Goal: Information Seeking & Learning: Learn about a topic

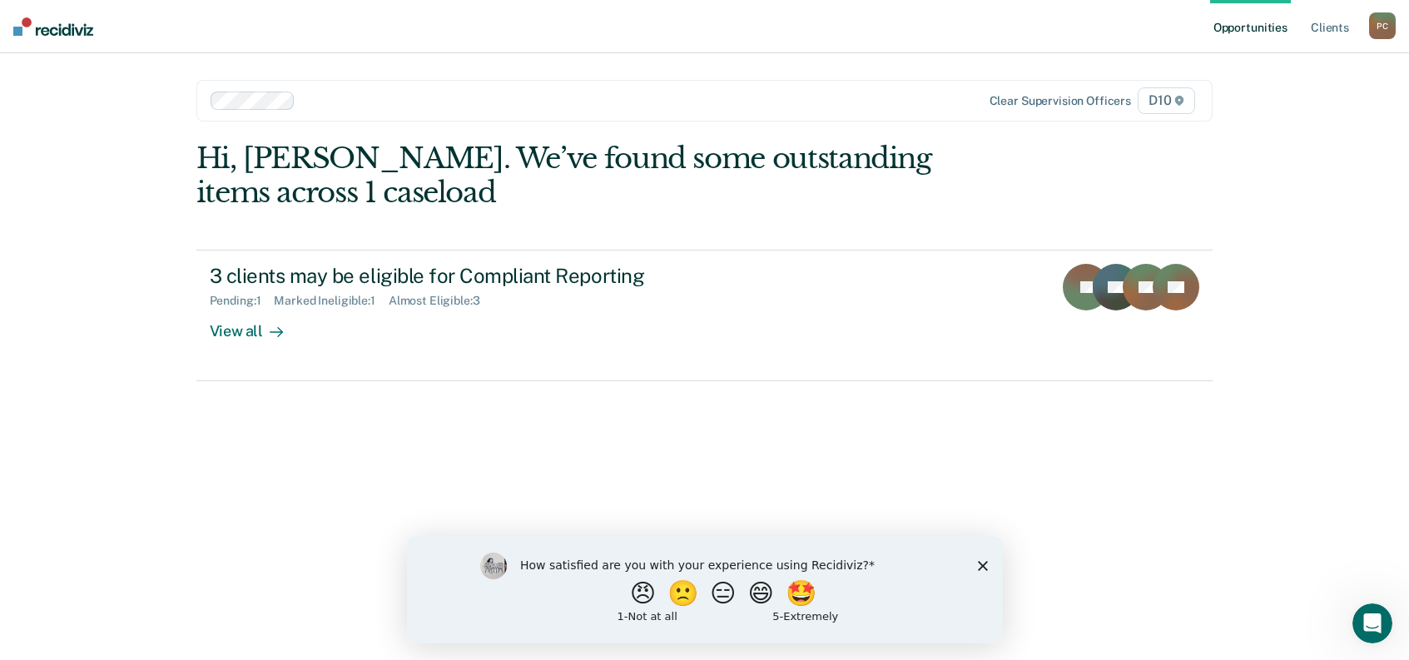
click at [983, 563] on polygon "Close survey" at bounding box center [982, 565] width 10 height 10
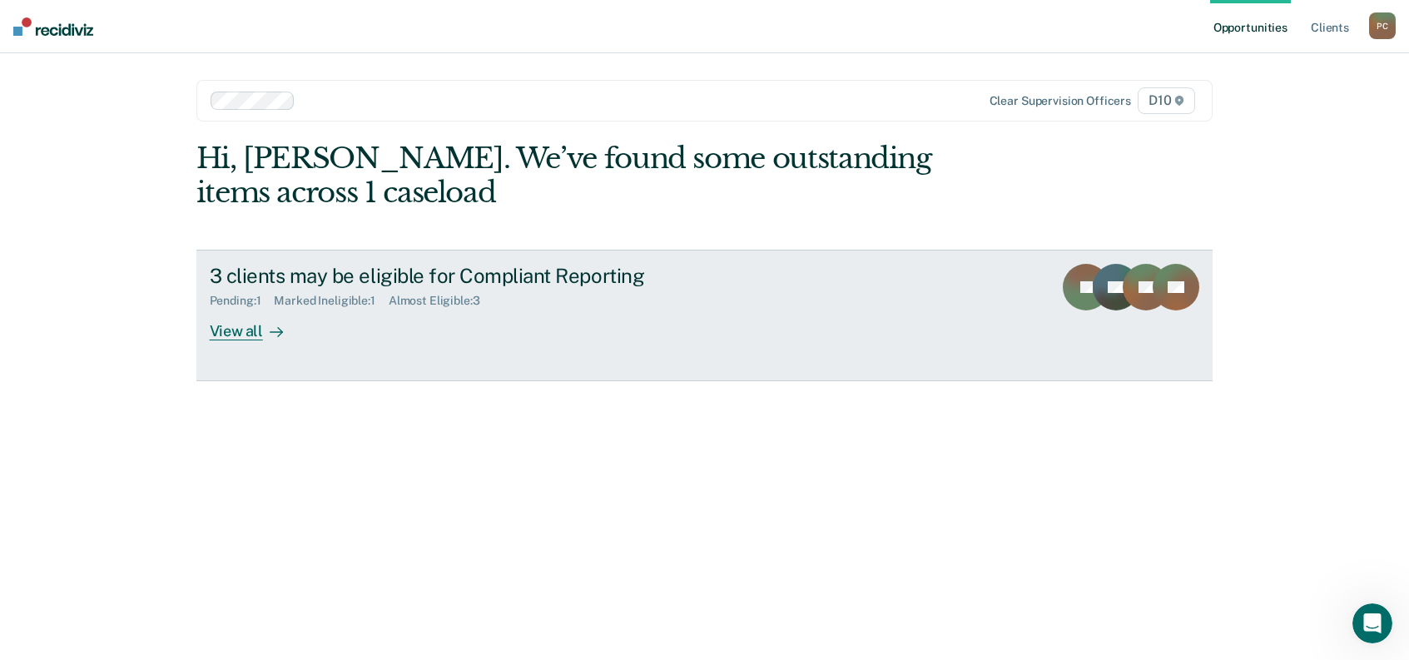
click at [265, 308] on div "View all" at bounding box center [256, 324] width 93 height 32
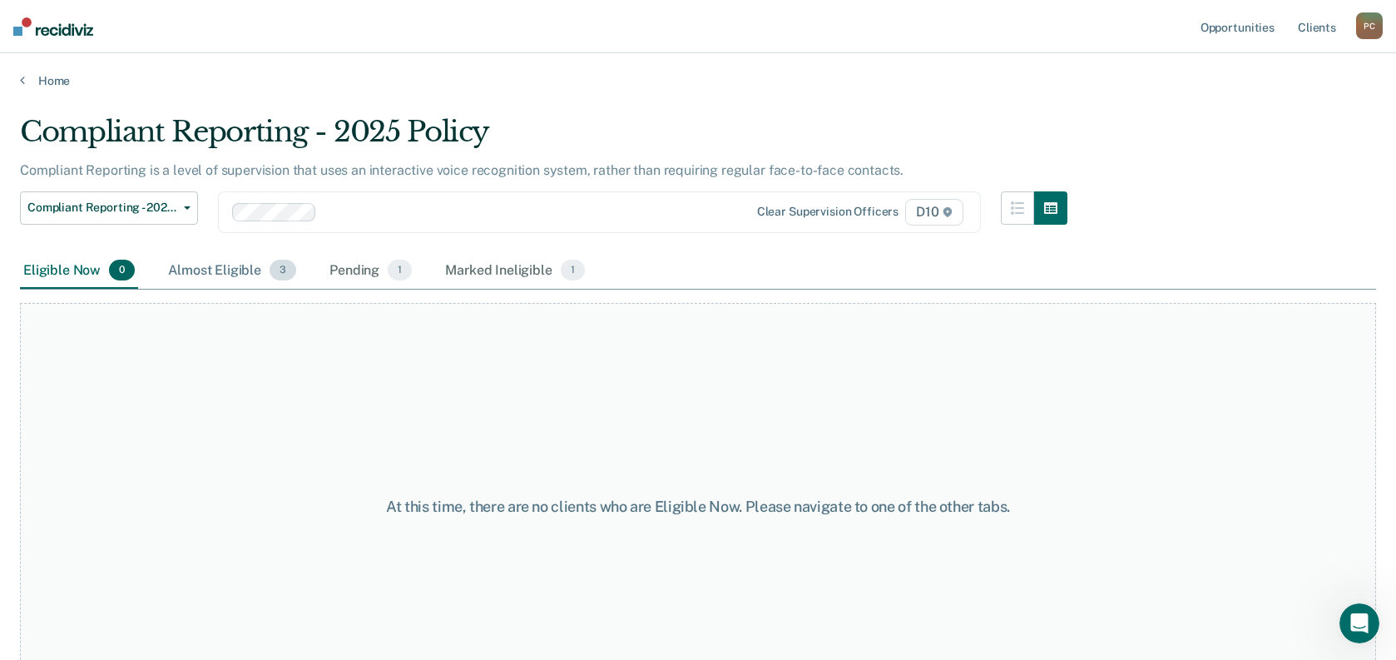
click at [165, 253] on div "Almost Eligible 3" at bounding box center [232, 271] width 135 height 37
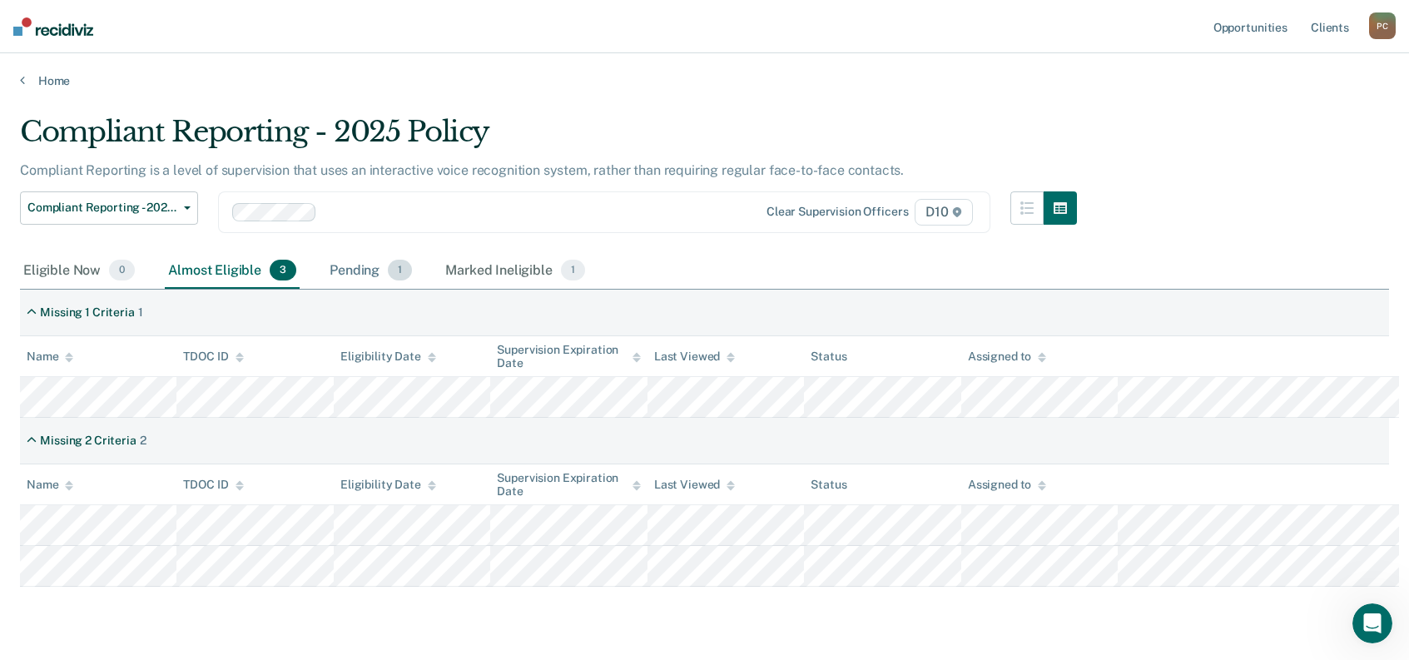
click at [326, 253] on div "Pending 1" at bounding box center [370, 271] width 89 height 37
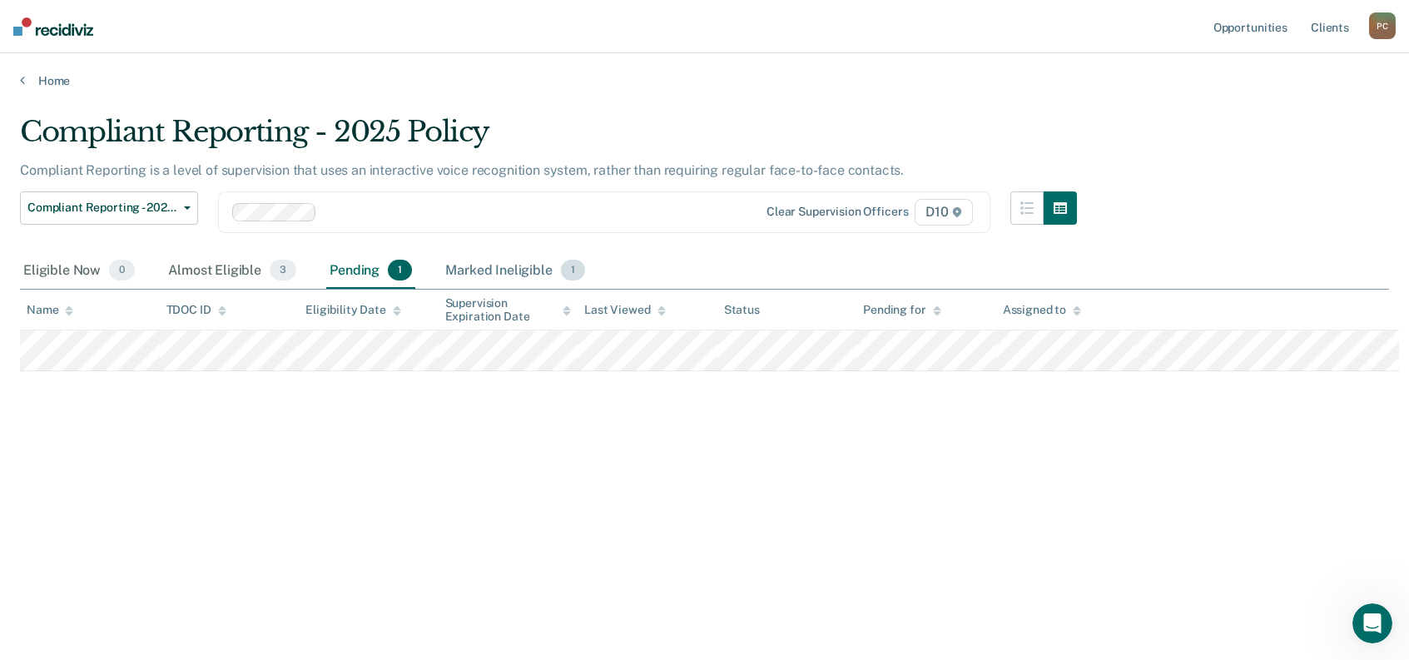
click at [442, 253] on div "Marked Ineligible 1" at bounding box center [515, 271] width 146 height 37
click at [71, 253] on div "Eligible Now 0" at bounding box center [79, 271] width 118 height 37
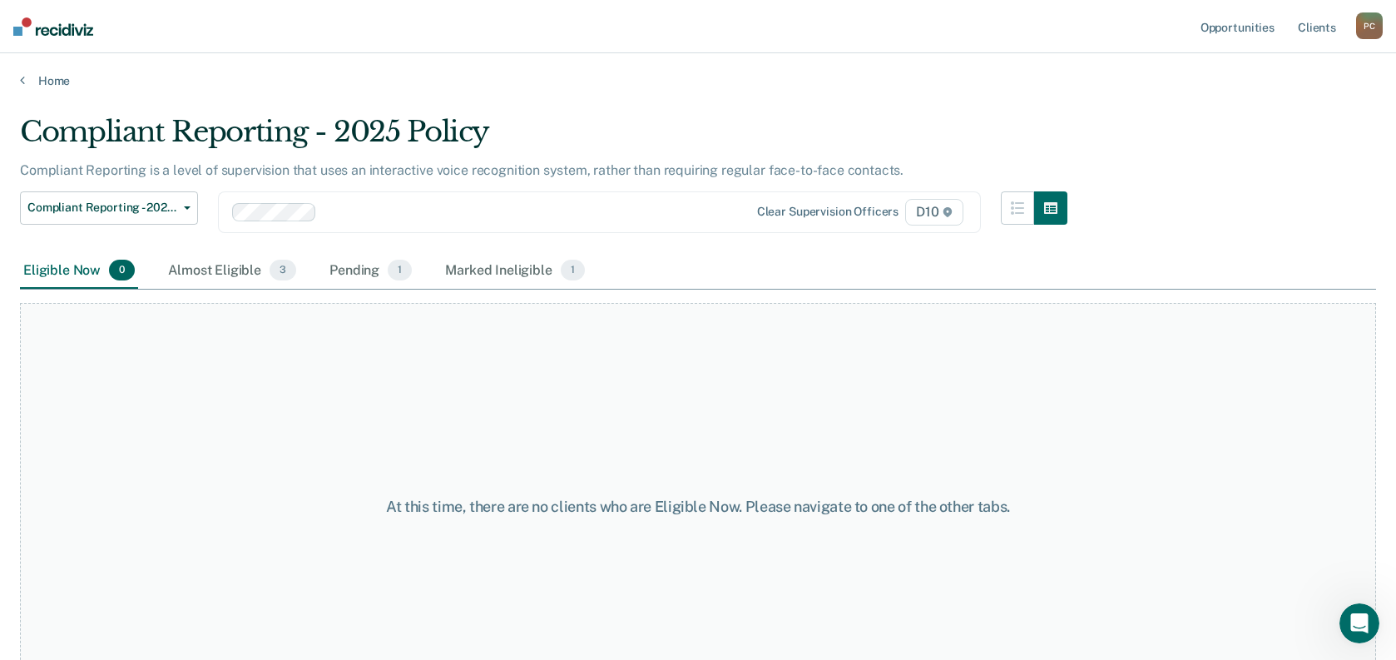
drag, startPoint x: 1088, startPoint y: 86, endPoint x: 1160, endPoint y: 86, distance: 71.6
click at [1089, 115] on div "Compliant Reporting - 2025 Policy Compliant Reporting is a level of supervision…" at bounding box center [698, 325] width 1356 height 420
click at [1325, 17] on link "Client s" at bounding box center [1317, 26] width 45 height 53
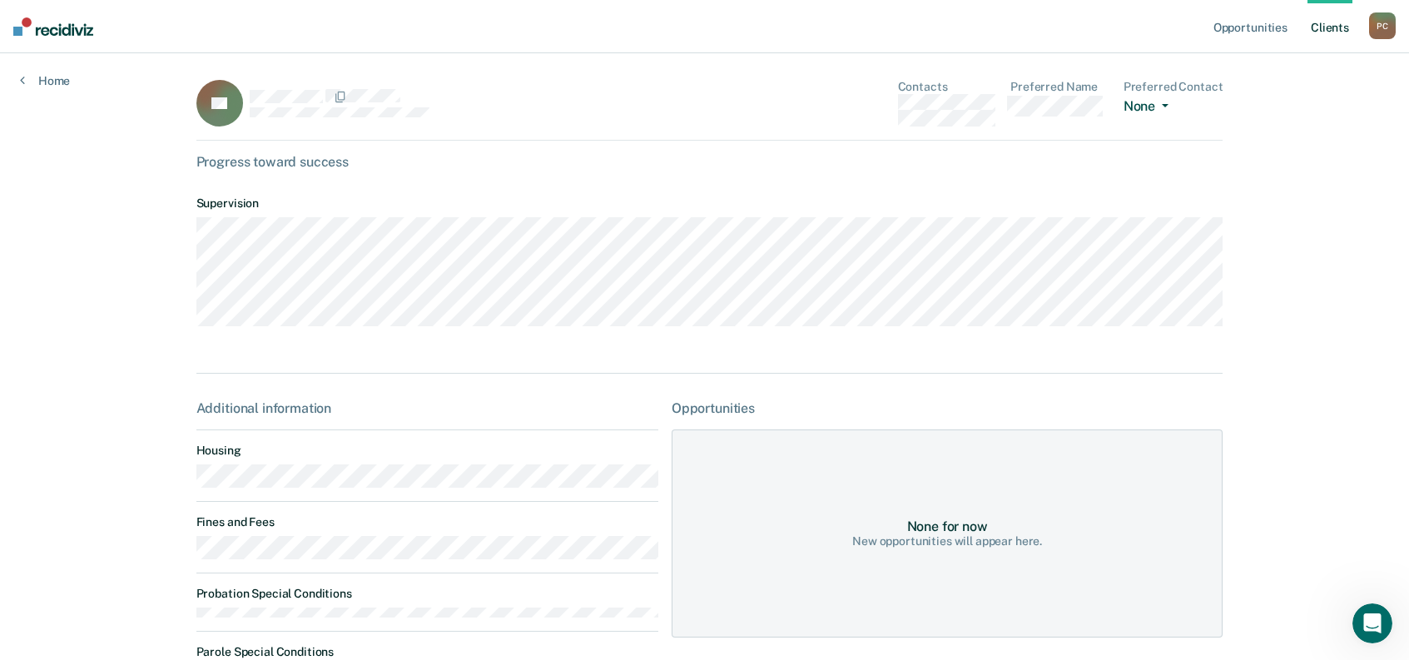
click at [1155, 104] on span "button" at bounding box center [1161, 105] width 13 height 3
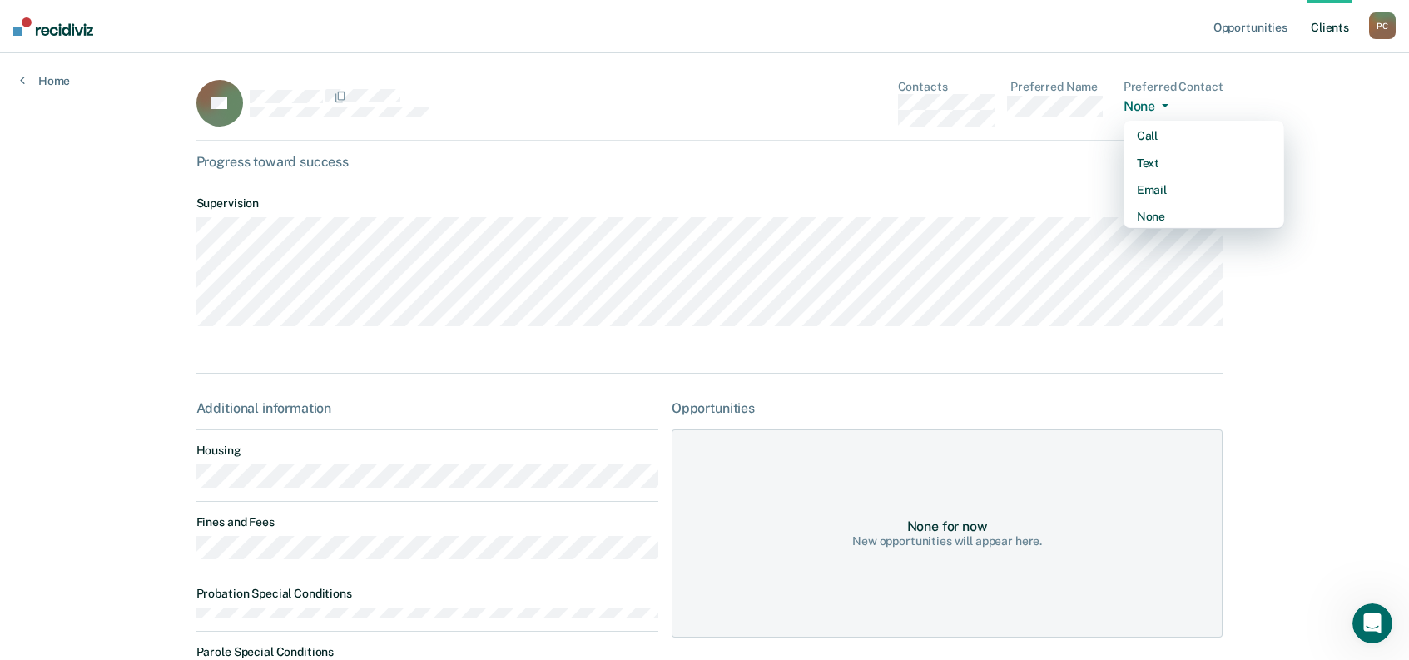
click at [1155, 104] on span "button" at bounding box center [1161, 105] width 13 height 3
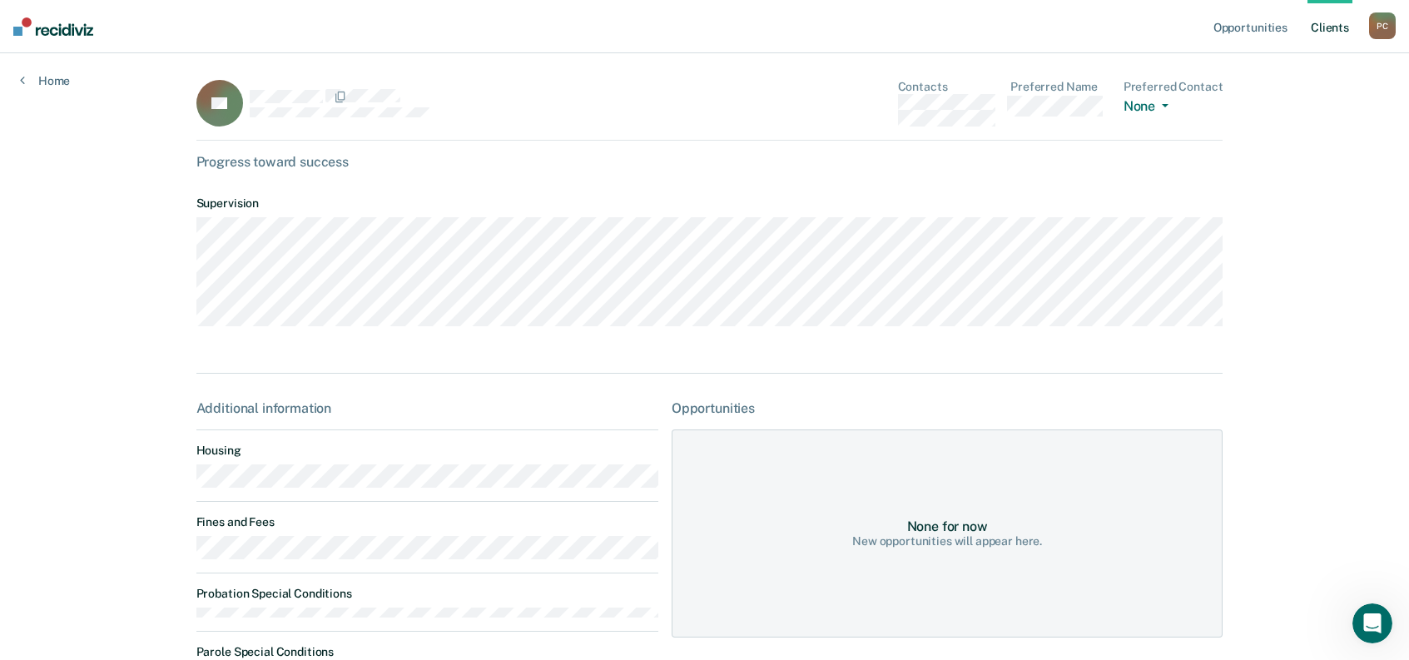
click at [1104, 109] on div "SA Contacts Preferred Name Preferred Contact None Call Text Email None" at bounding box center [709, 110] width 1027 height 61
